Goal: Task Accomplishment & Management: Use online tool/utility

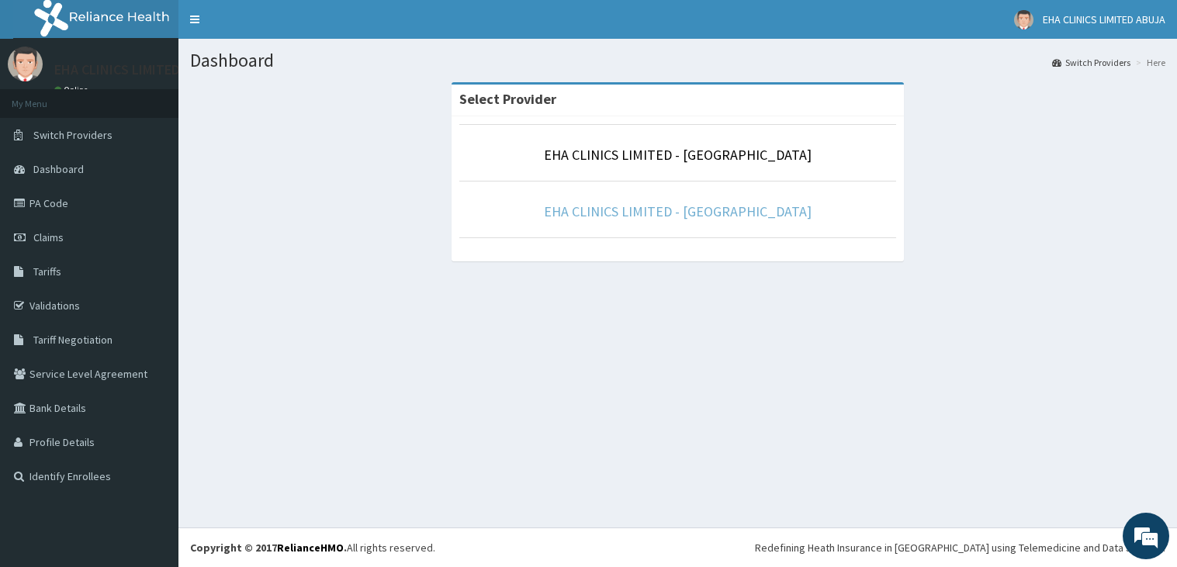
click at [672, 205] on link "EHA CLINICS LIMITED - [GEOGRAPHIC_DATA]" at bounding box center [678, 211] width 268 height 18
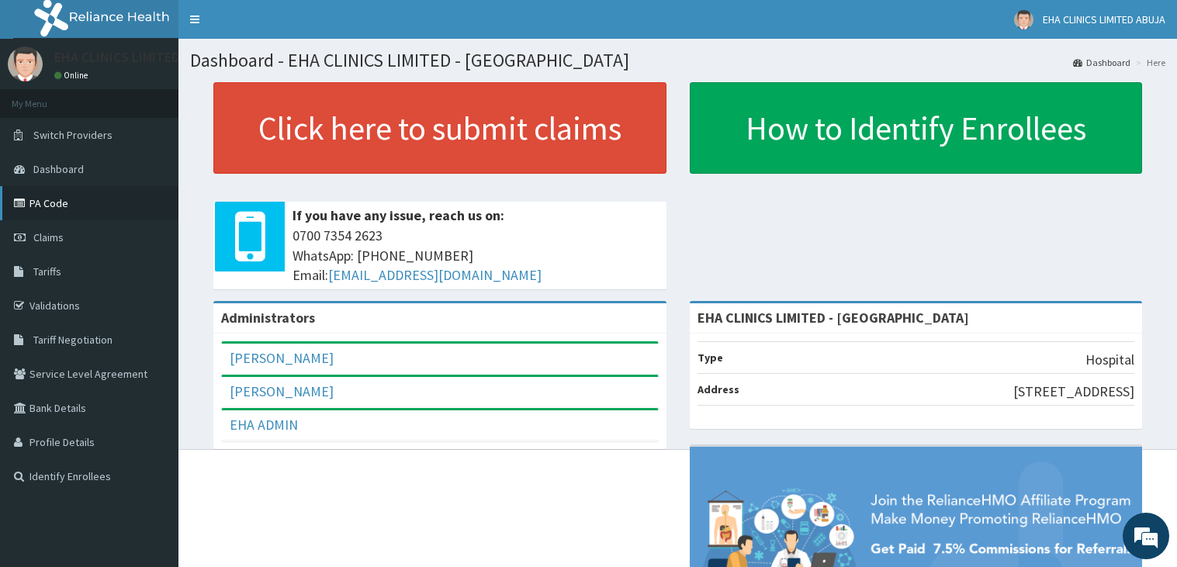
click at [74, 202] on link "PA Code" at bounding box center [89, 203] width 178 height 34
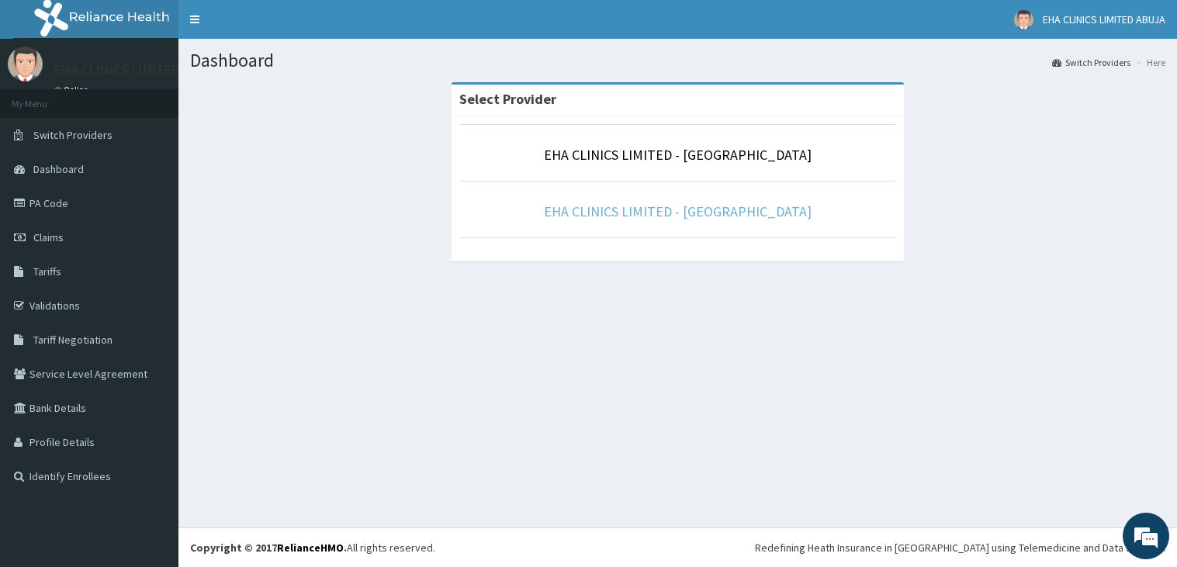
click at [649, 214] on link "EHA CLINICS LIMITED - [GEOGRAPHIC_DATA]" at bounding box center [678, 211] width 268 height 18
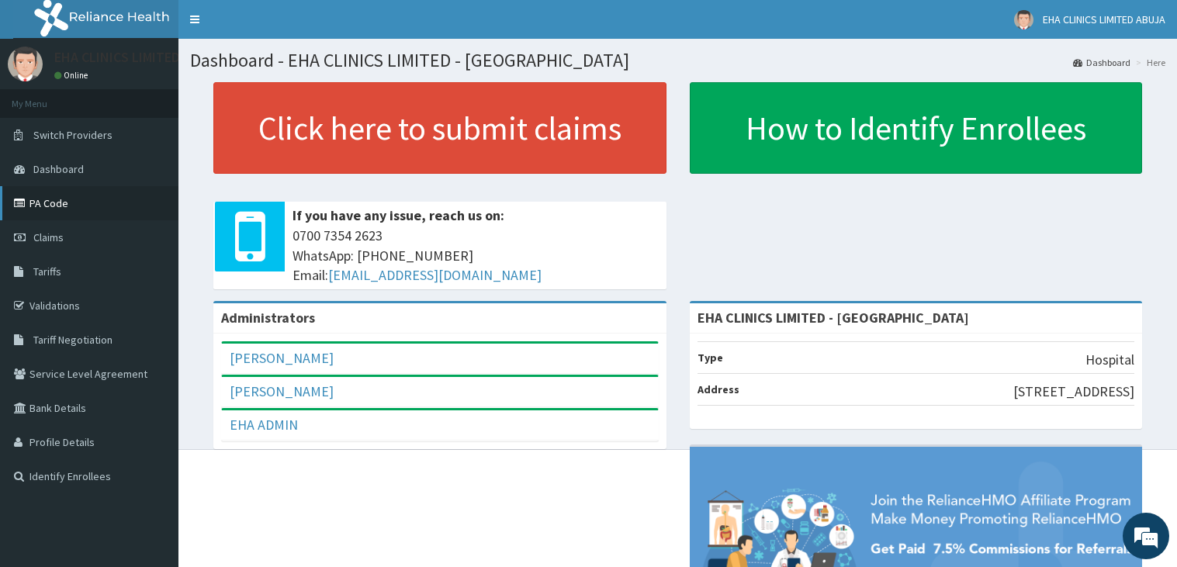
click at [64, 206] on link "PA Code" at bounding box center [89, 203] width 178 height 34
